Goal: Find specific page/section

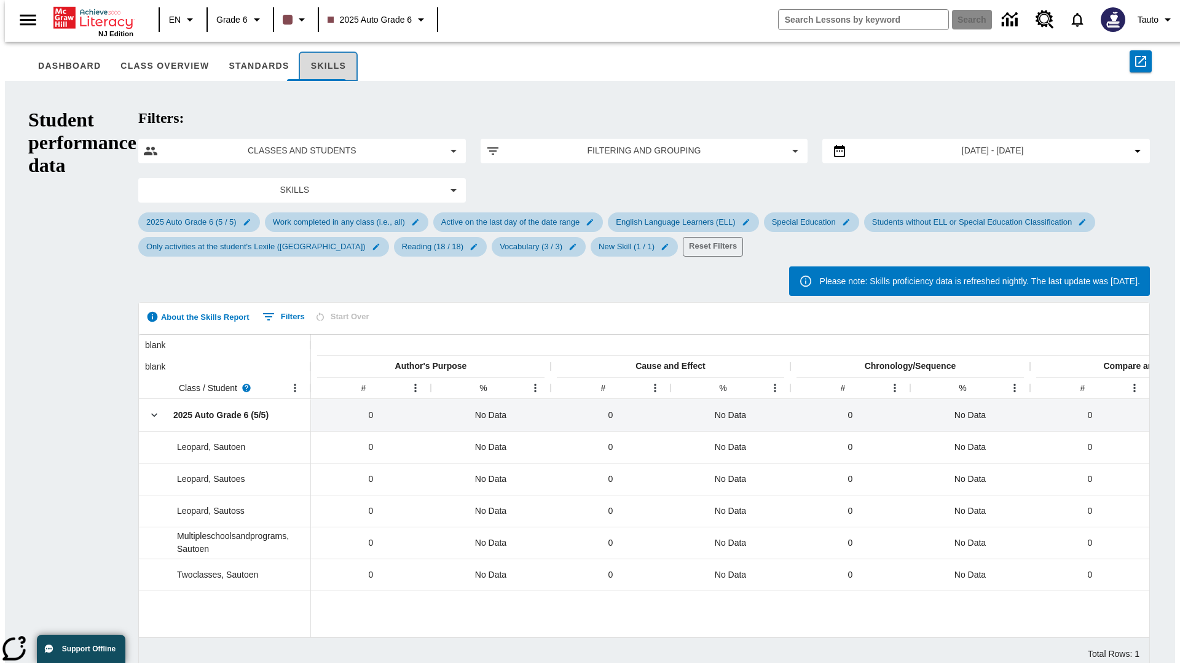
click at [311, 66] on button "Skills" at bounding box center [328, 66] width 59 height 29
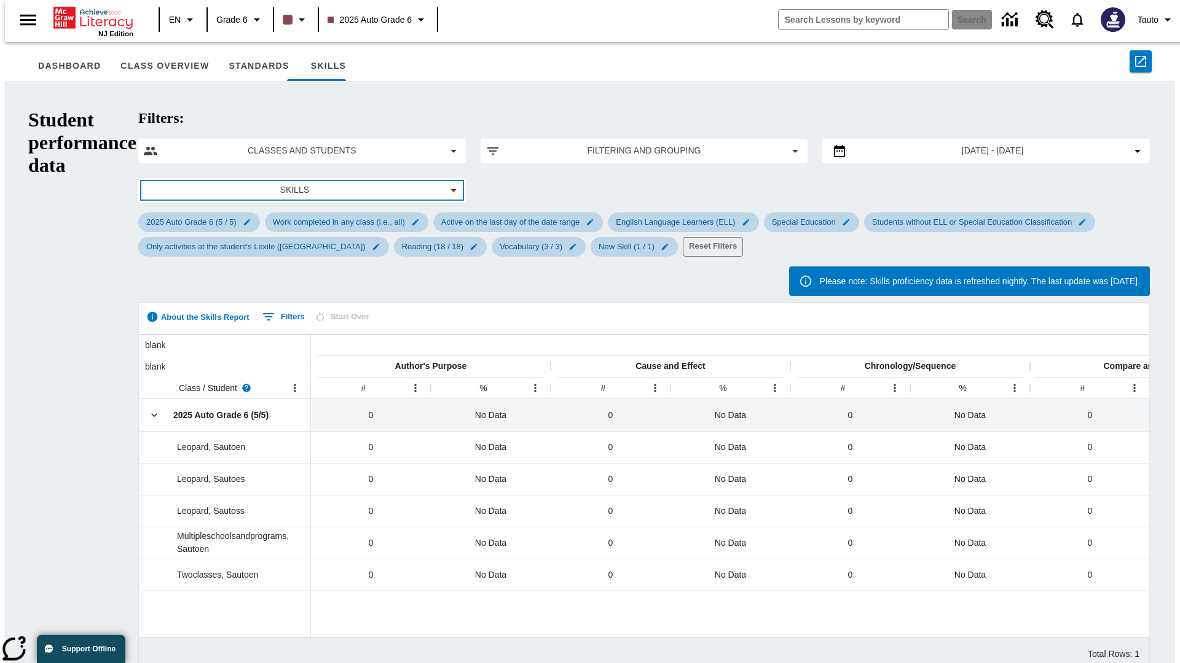
click at [208, 184] on span "Skills" at bounding box center [294, 190] width 283 height 13
